Goal: Information Seeking & Learning: Find specific fact

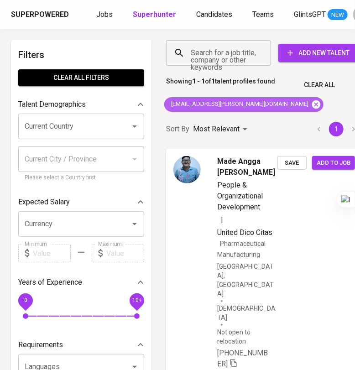
click at [311, 103] on icon at bounding box center [316, 104] width 10 height 10
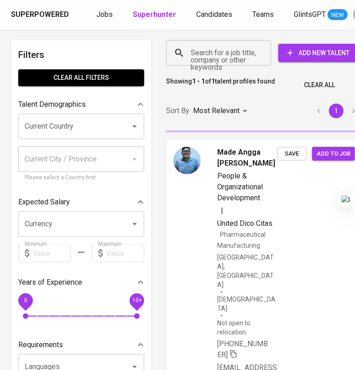
click at [214, 58] on input "Search for a job title, company or other keywords" at bounding box center [220, 52] width 65 height 17
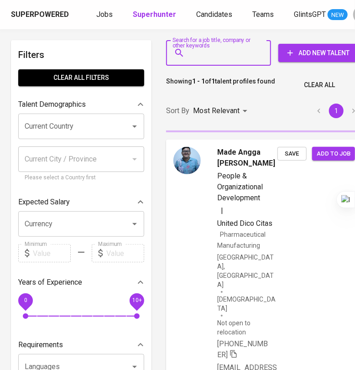
paste input "[EMAIL_ADDRESS][DOMAIN_NAME]"
type input "[EMAIL_ADDRESS][DOMAIN_NAME]"
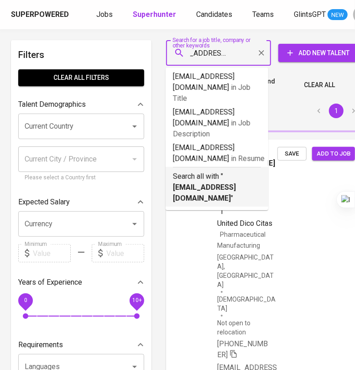
click at [230, 171] on p "Search all with " [EMAIL_ADDRESS][DOMAIN_NAME] "" at bounding box center [217, 187] width 88 height 33
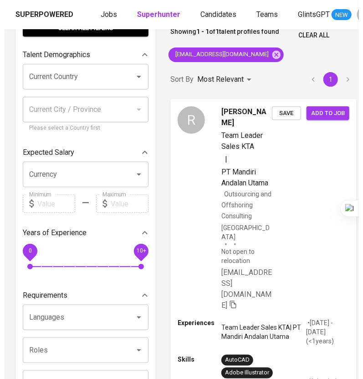
scroll to position [114, 0]
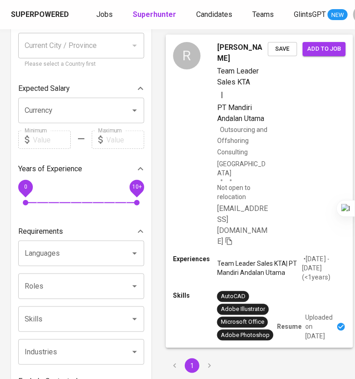
click at [290, 150] on div "[PERSON_NAME] Team Leader Sales KTA | PT Mandiri Andalan Utama Outsourcing and …" at bounding box center [259, 144] width 187 height 220
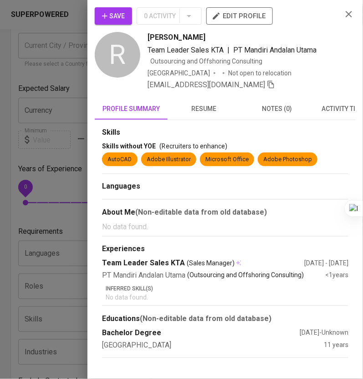
click at [198, 110] on span "resume" at bounding box center [204, 108] width 62 height 11
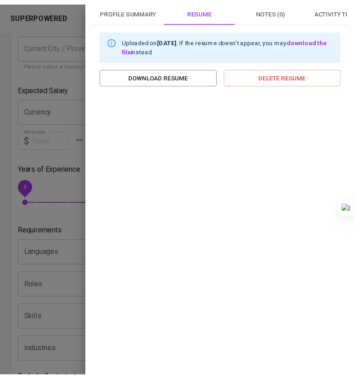
scroll to position [0, 0]
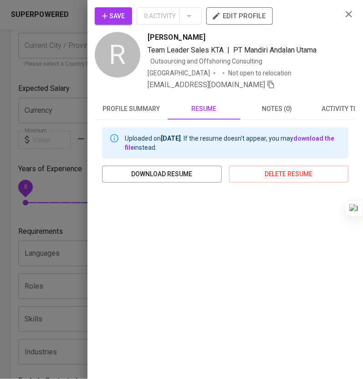
click at [344, 17] on icon "button" at bounding box center [349, 14] width 11 height 11
